Goal: Information Seeking & Learning: Find specific fact

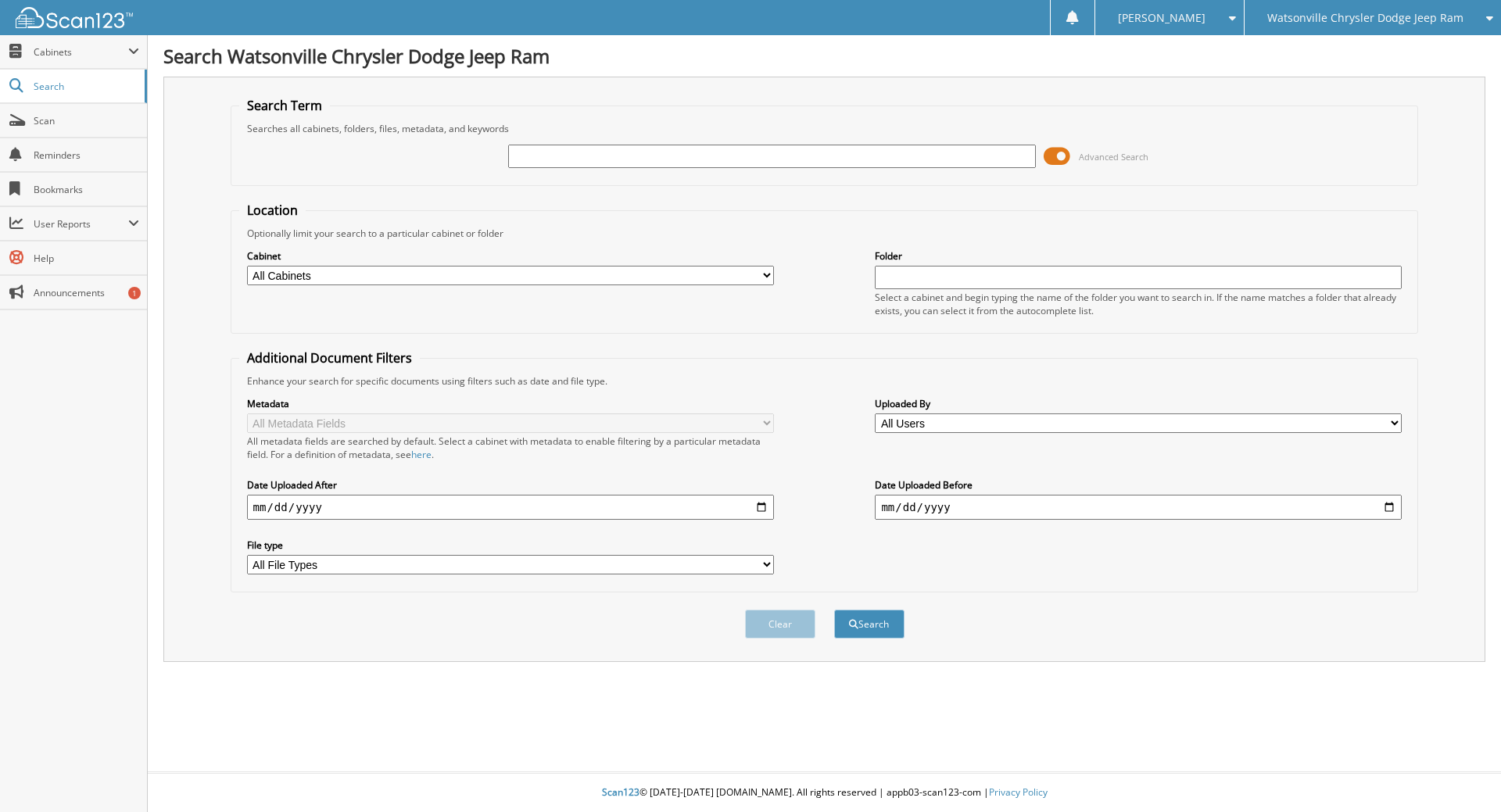
click at [1053, 163] on span at bounding box center [1057, 156] width 26 height 24
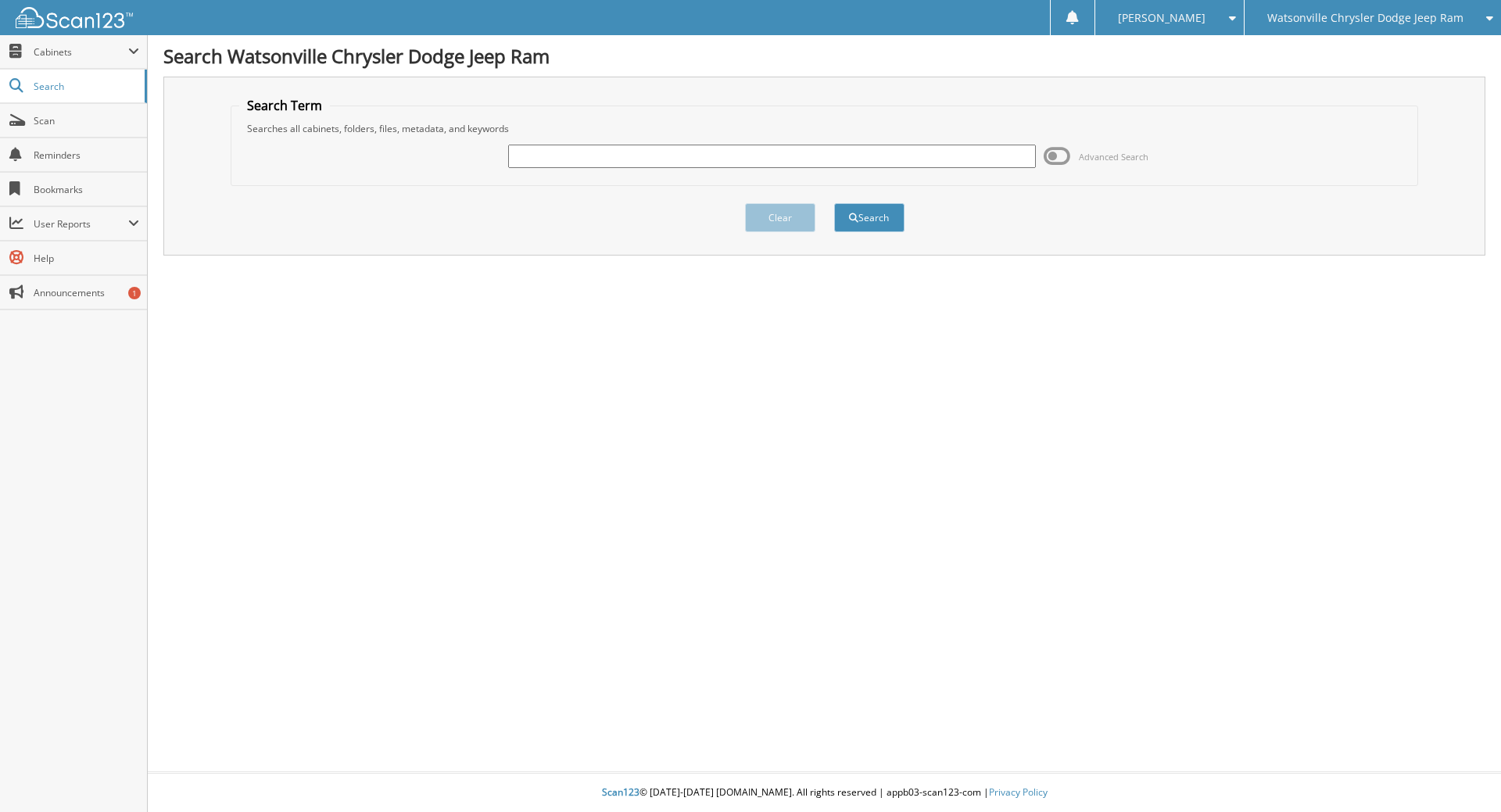
click at [985, 163] on input "text" at bounding box center [772, 156] width 527 height 24
type input "PD731"
click at [844, 218] on button "Search" at bounding box center [870, 218] width 71 height 29
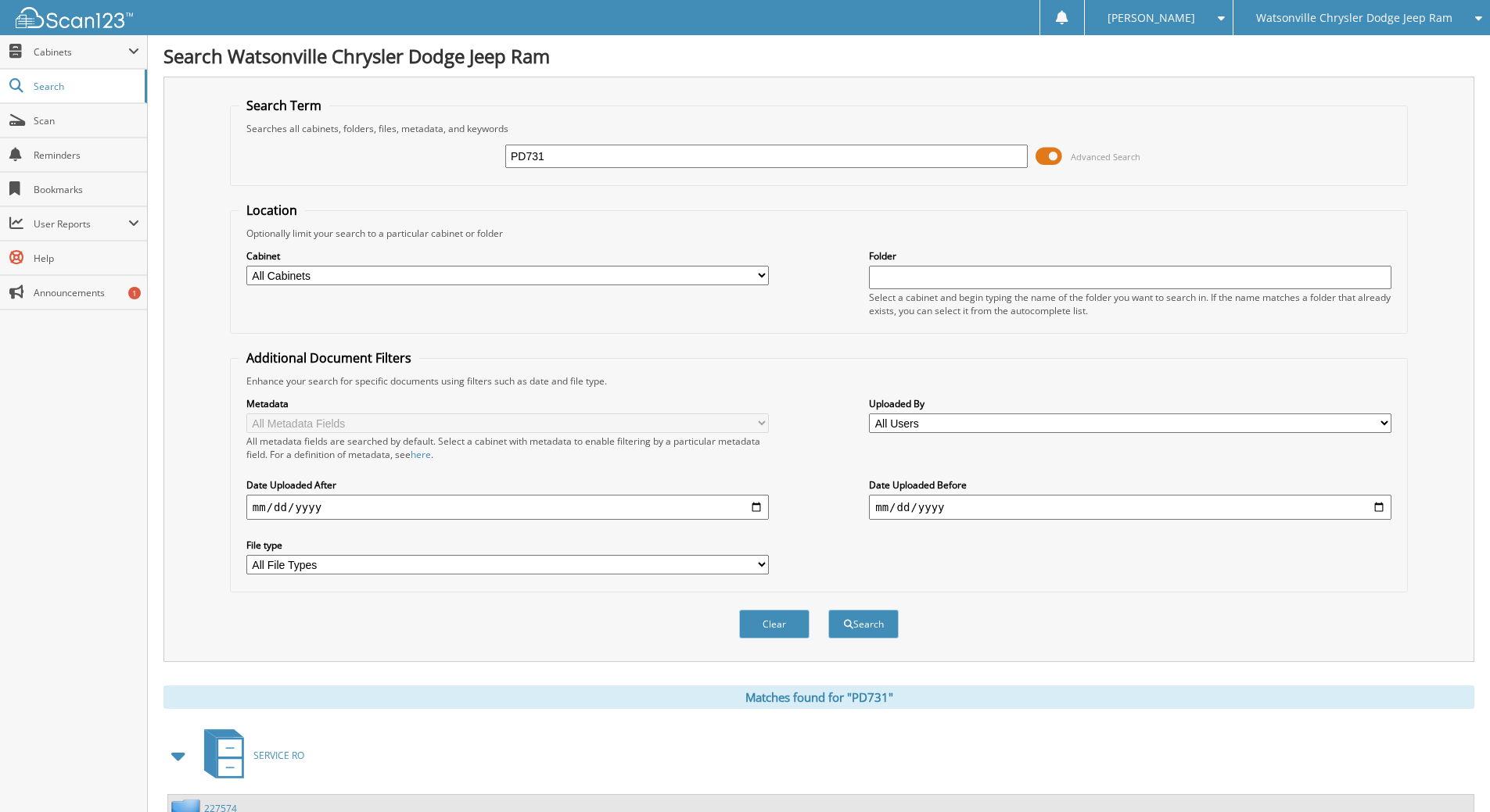
click at [1055, 154] on span at bounding box center [1049, 156] width 26 height 24
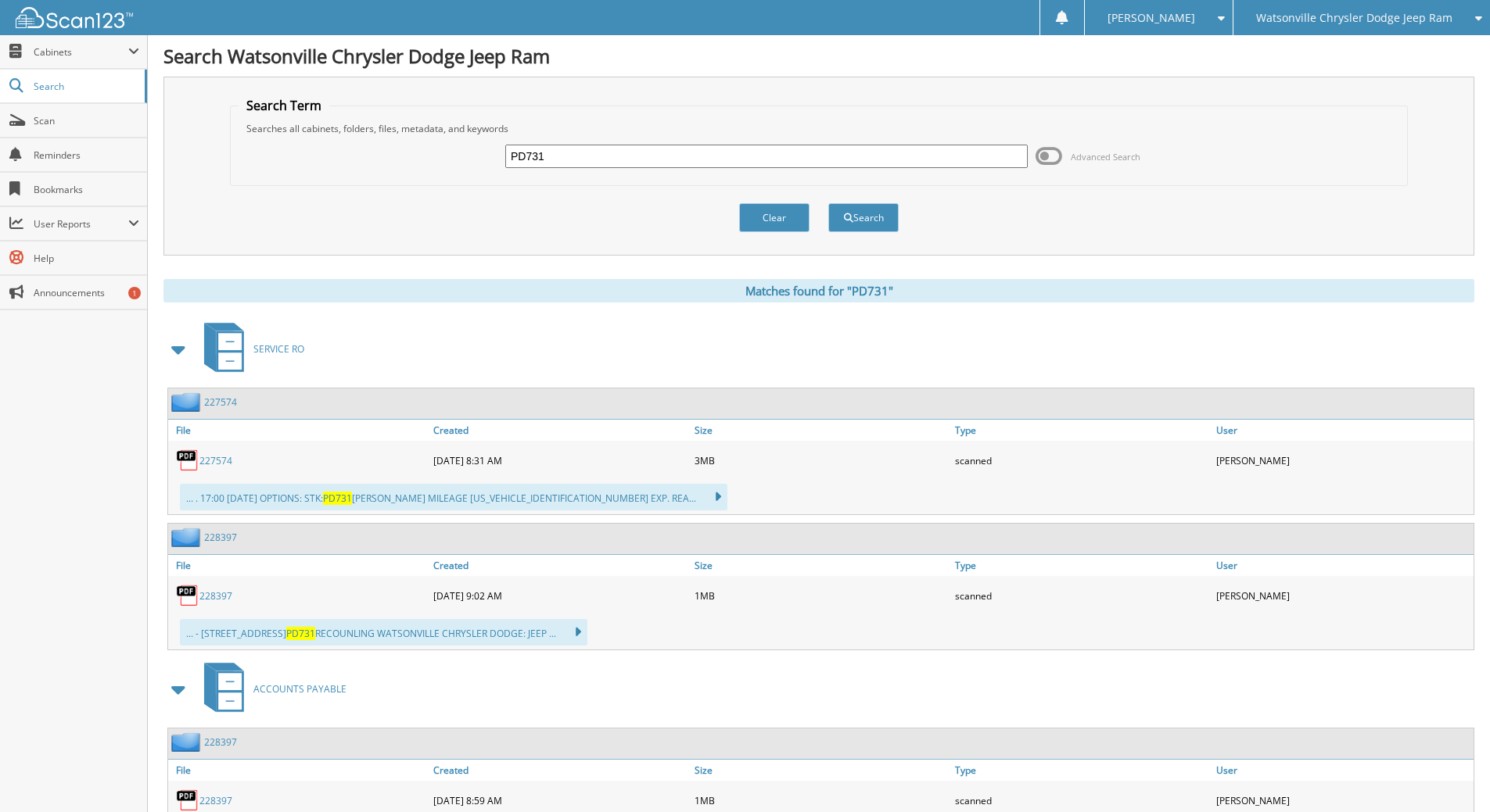
click at [216, 463] on link "227574" at bounding box center [216, 461] width 33 height 13
click at [222, 595] on link "228397" at bounding box center [216, 596] width 33 height 13
